Goal: Task Accomplishment & Management: Manage account settings

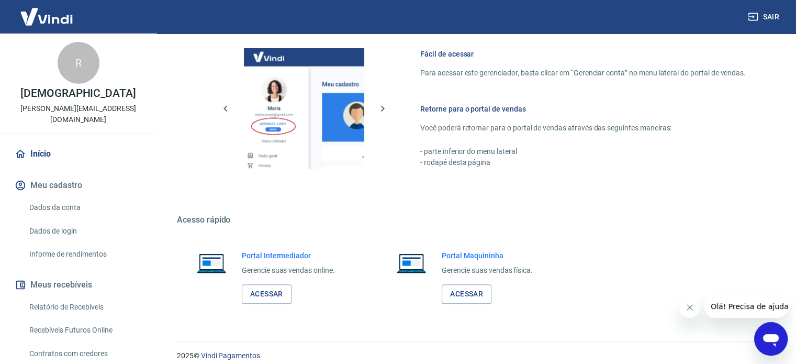
scroll to position [462, 0]
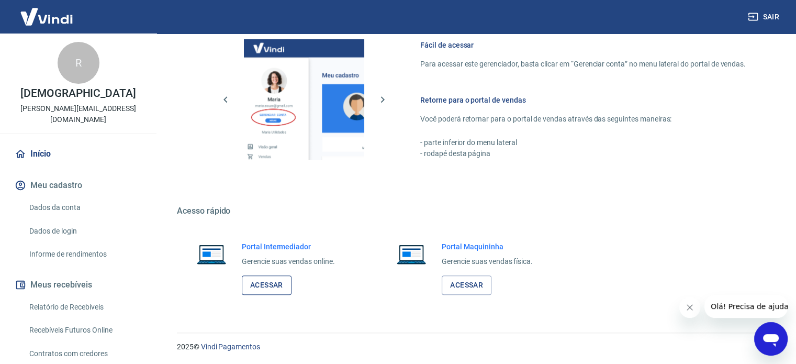
click at [260, 283] on link "Acessar" at bounding box center [267, 284] width 50 height 19
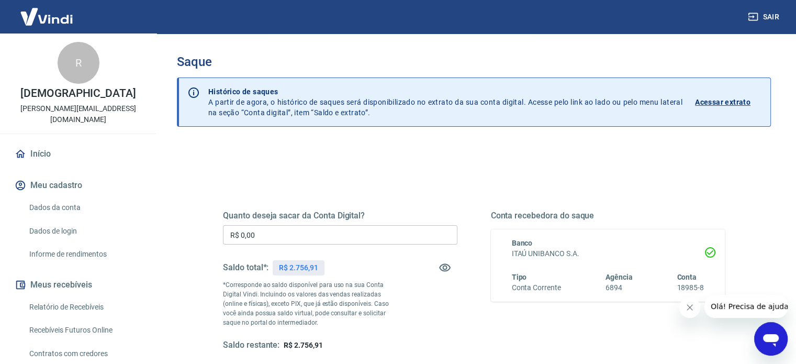
click at [343, 224] on div "Quanto deseja sacar da Conta Digital? R$ 0,00 ​ Saldo total*: R$ 2.756,91 *Corr…" at bounding box center [340, 280] width 235 height 140
click at [325, 228] on input "R$ 0,00" at bounding box center [340, 234] width 235 height 19
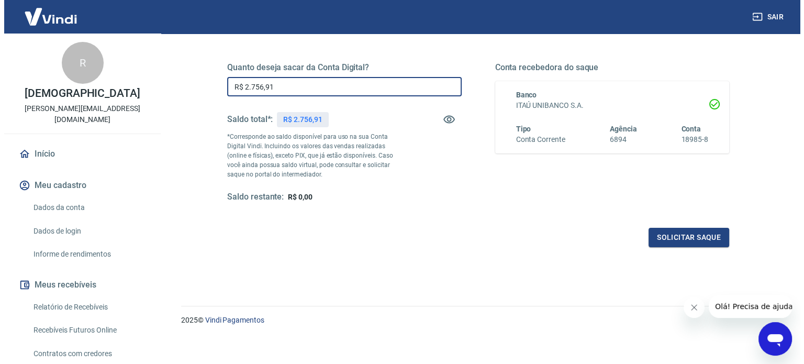
scroll to position [153, 0]
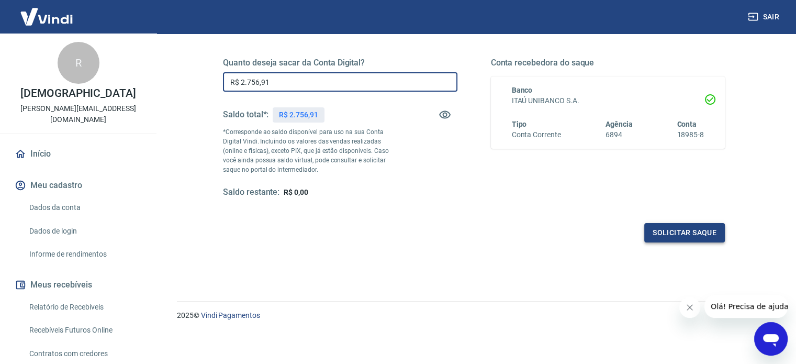
type input "R$ 2.756,91"
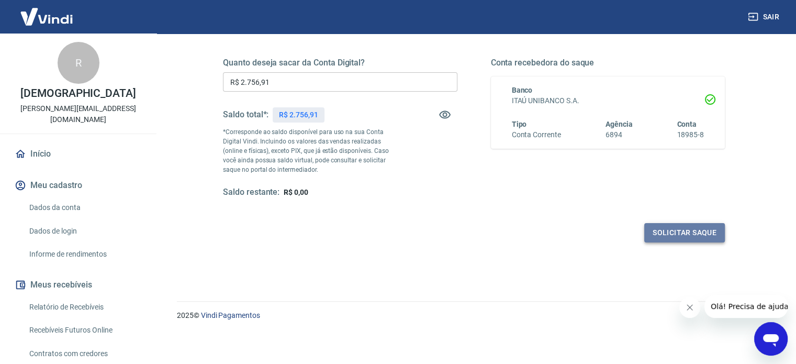
click at [680, 230] on button "Solicitar saque" at bounding box center [685, 232] width 81 height 19
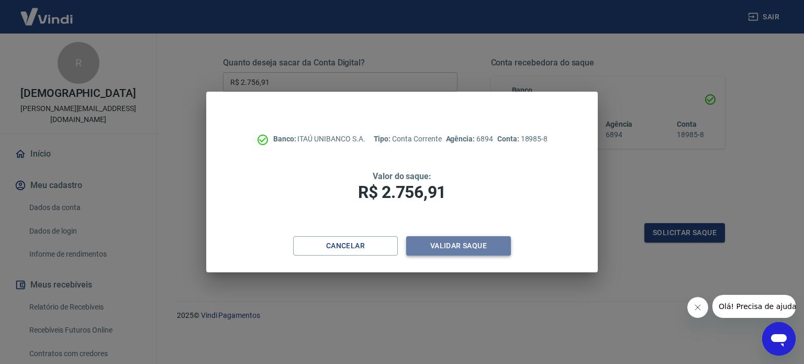
click at [445, 250] on button "Validar saque" at bounding box center [458, 245] width 105 height 19
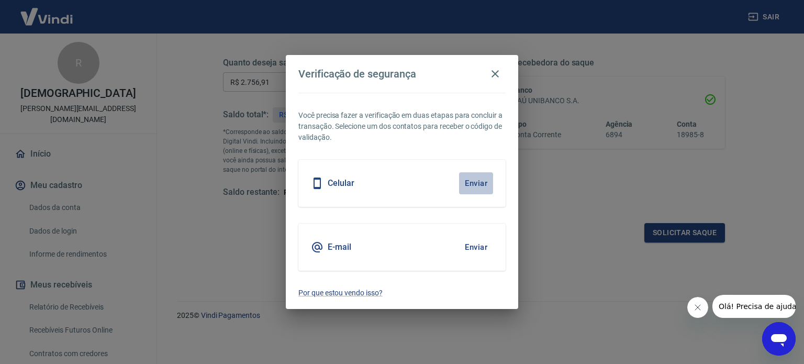
click at [483, 183] on button "Enviar" at bounding box center [476, 183] width 34 height 22
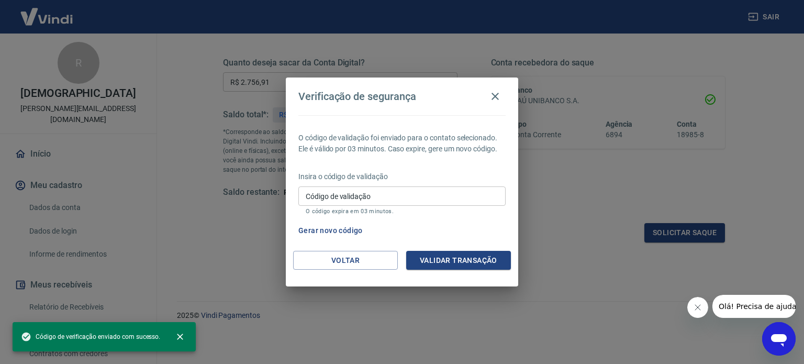
click at [390, 189] on input "Código de validação" at bounding box center [401, 195] width 207 height 19
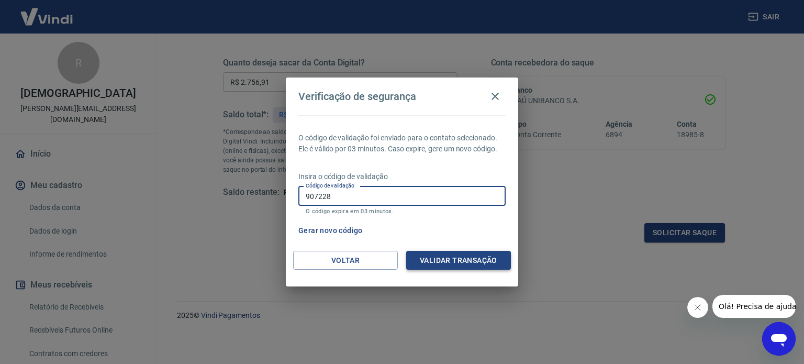
type input "907228"
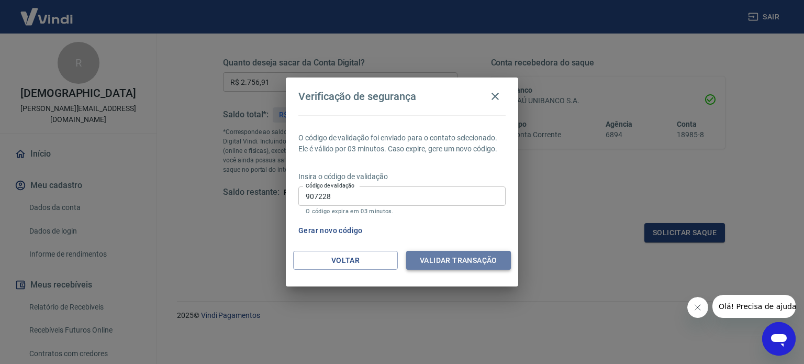
click at [435, 252] on button "Validar transação" at bounding box center [458, 260] width 105 height 19
